Goal: Find contact information: Find contact information

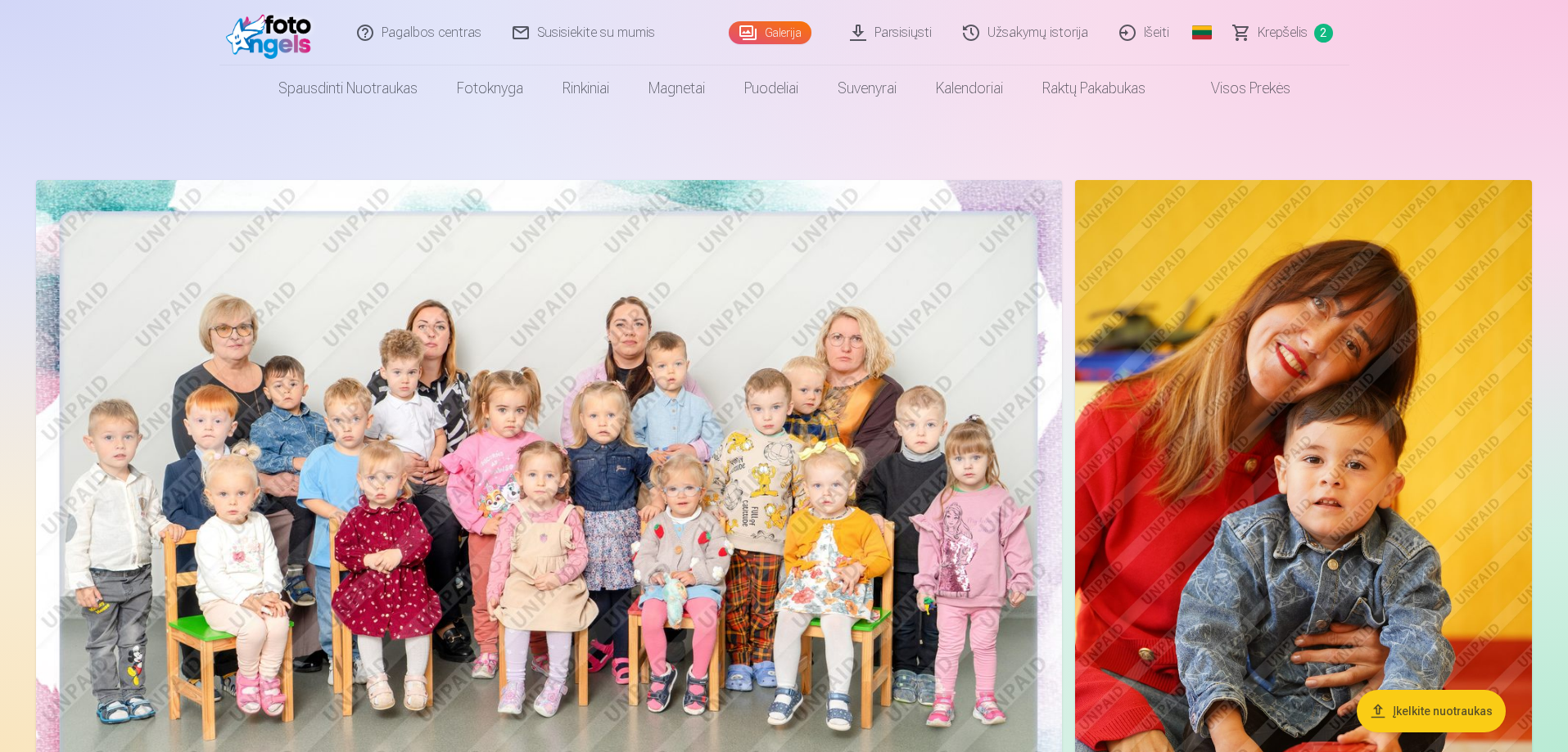
click at [585, 30] on link "Susisiekite su mumis" at bounding box center [585, 33] width 174 height 65
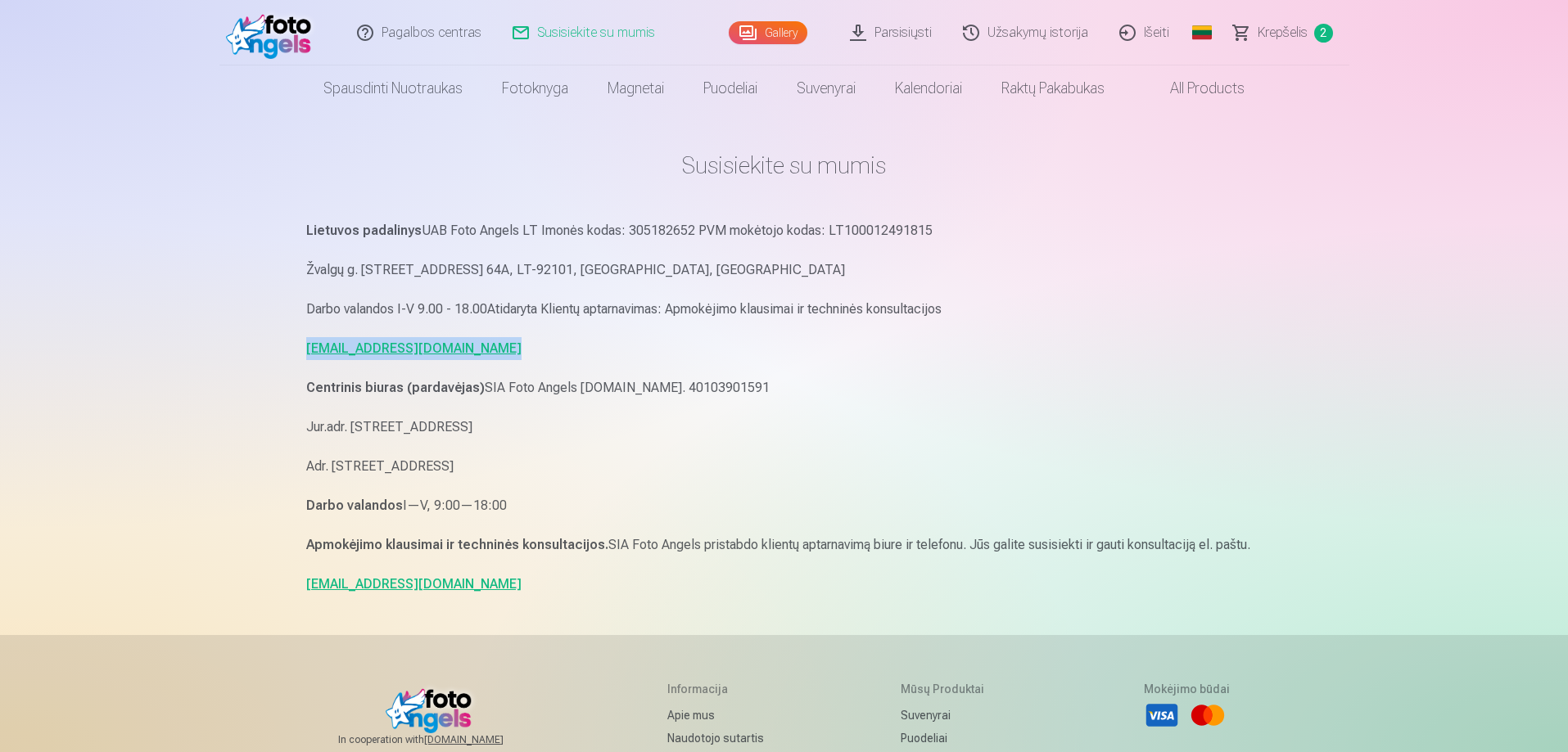
drag, startPoint x: 513, startPoint y: 358, endPoint x: 305, endPoint y: 354, distance: 208.0
click at [306, 354] on p "[EMAIL_ADDRESS][DOMAIN_NAME]" at bounding box center [784, 349] width 957 height 23
copy link "[EMAIL_ADDRESS][DOMAIN_NAME]"
